Goal: Information Seeking & Learning: Learn about a topic

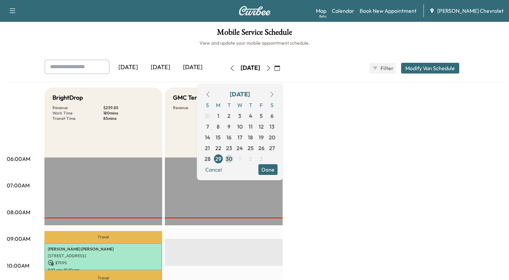
click at [232, 161] on span "30" at bounding box center [229, 159] width 6 height 8
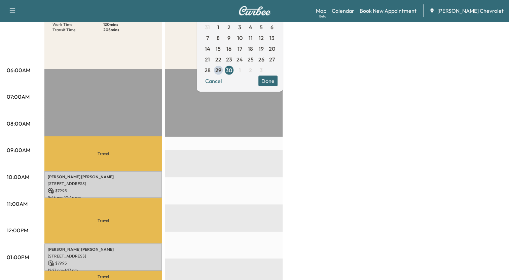
scroll to position [101, 0]
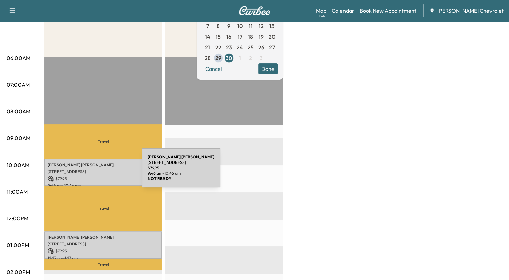
click at [91, 172] on p "[STREET_ADDRESS]" at bounding box center [103, 171] width 111 height 5
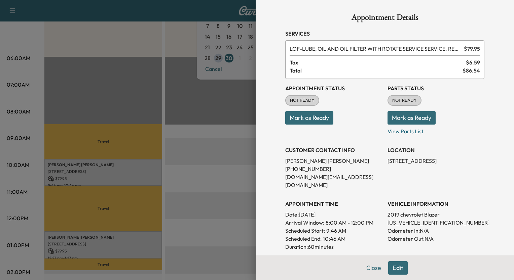
click at [196, 92] on div at bounding box center [257, 140] width 514 height 280
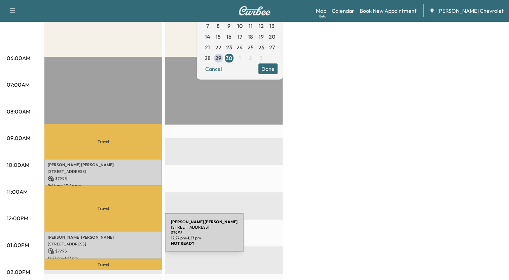
click at [114, 237] on p "[PERSON_NAME]" at bounding box center [103, 237] width 111 height 5
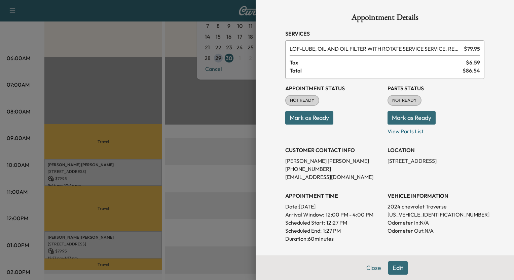
click at [223, 174] on div at bounding box center [257, 140] width 514 height 280
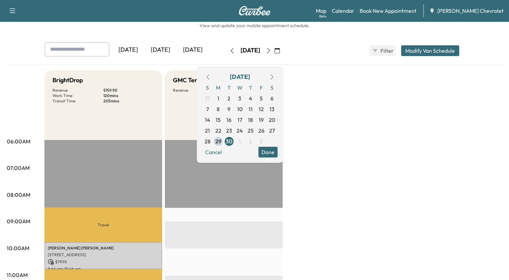
scroll to position [0, 0]
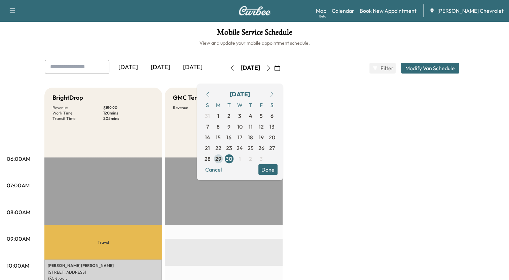
click at [221, 159] on span "29" at bounding box center [218, 159] width 6 height 8
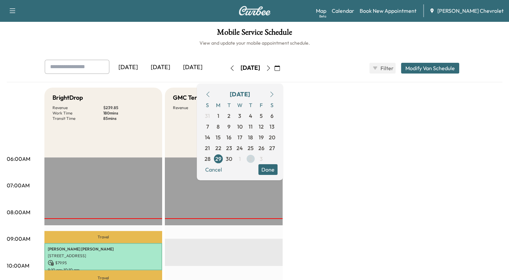
click at [252, 162] on span "2" at bounding box center [250, 159] width 3 height 8
